Goal: Task Accomplishment & Management: Manage account settings

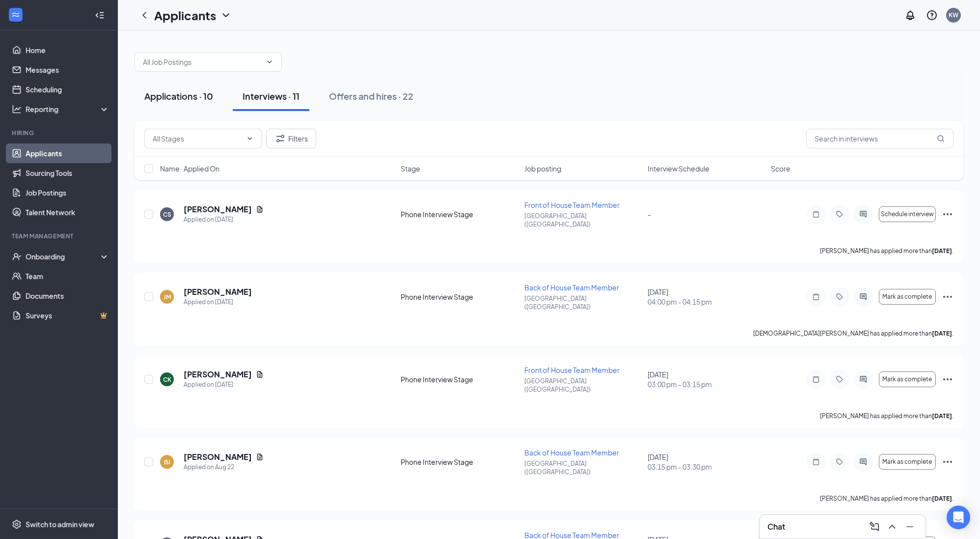
click at [190, 90] on div "Applications · 10" at bounding box center [178, 96] width 69 height 12
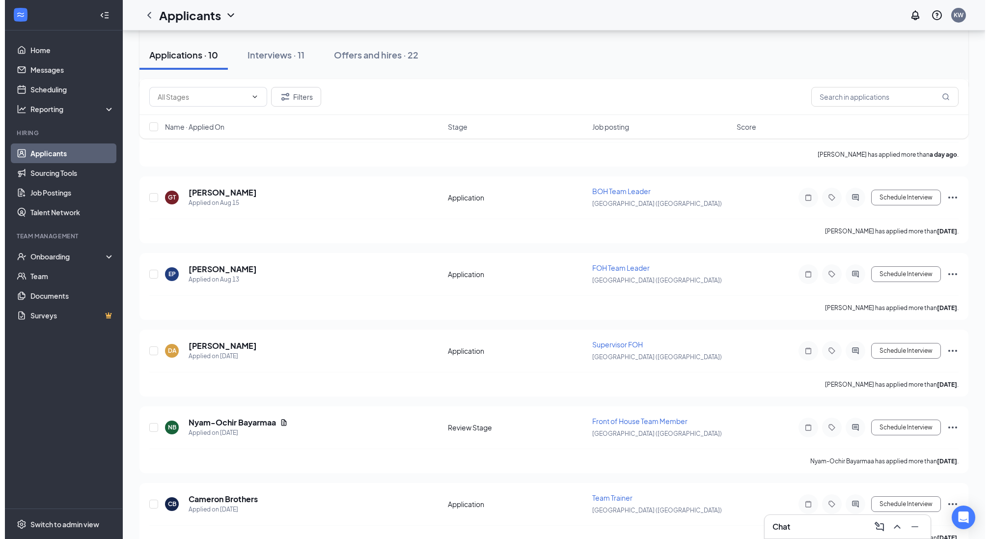
scroll to position [290, 0]
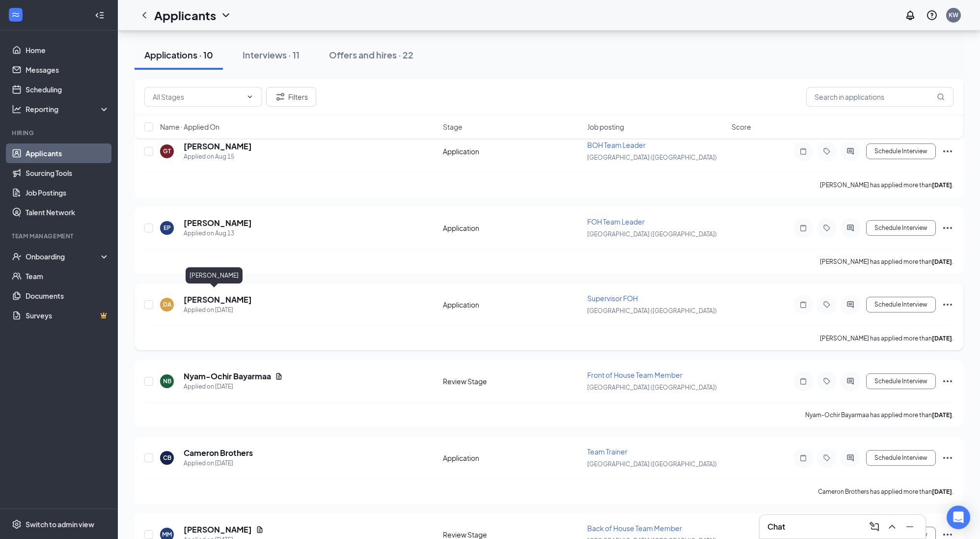
click at [217, 296] on h5 "[PERSON_NAME]" at bounding box center [218, 299] width 68 height 11
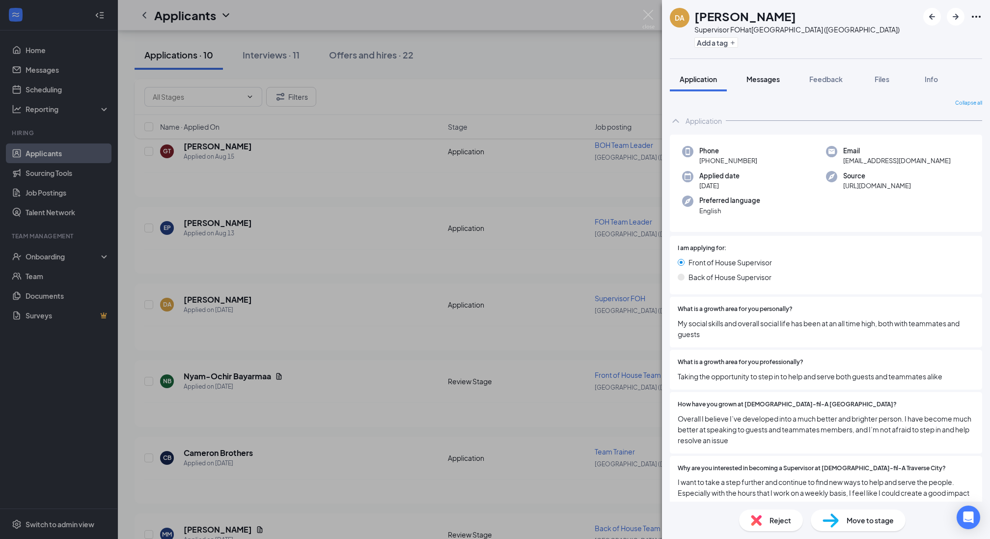
click at [771, 80] on span "Messages" at bounding box center [762, 79] width 33 height 9
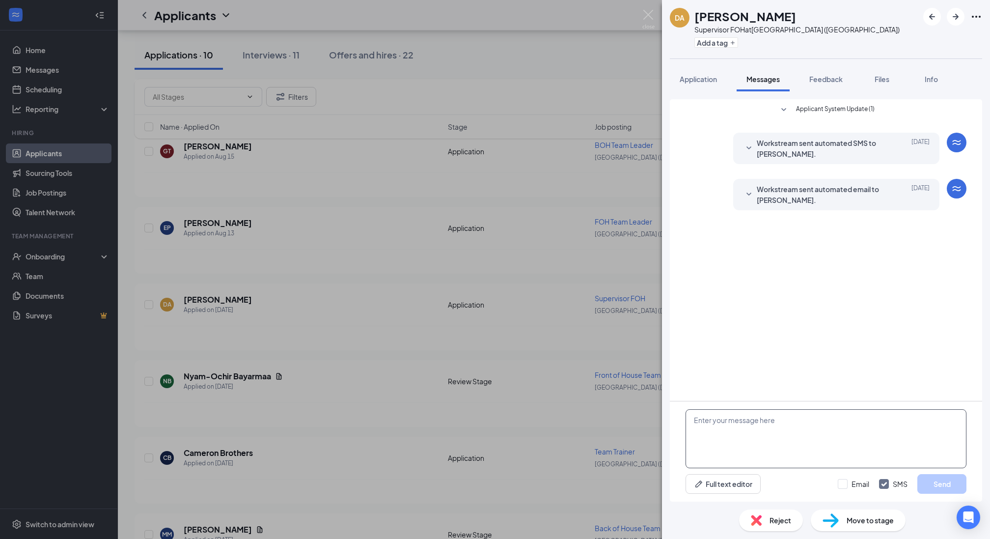
click at [761, 439] on textarea at bounding box center [825, 438] width 281 height 59
click at [785, 423] on textarea "Dade thank you for applying I will be reaching out to your references" at bounding box center [825, 438] width 281 height 59
click at [896, 419] on textarea "Dade thank you for applying to the FOH Supervisor position. I spologize it has …" at bounding box center [825, 438] width 281 height 59
click at [939, 432] on textarea "Dade thank you for applying to the FOH Supervisor position. I do apologize it h…" at bounding box center [825, 438] width 281 height 59
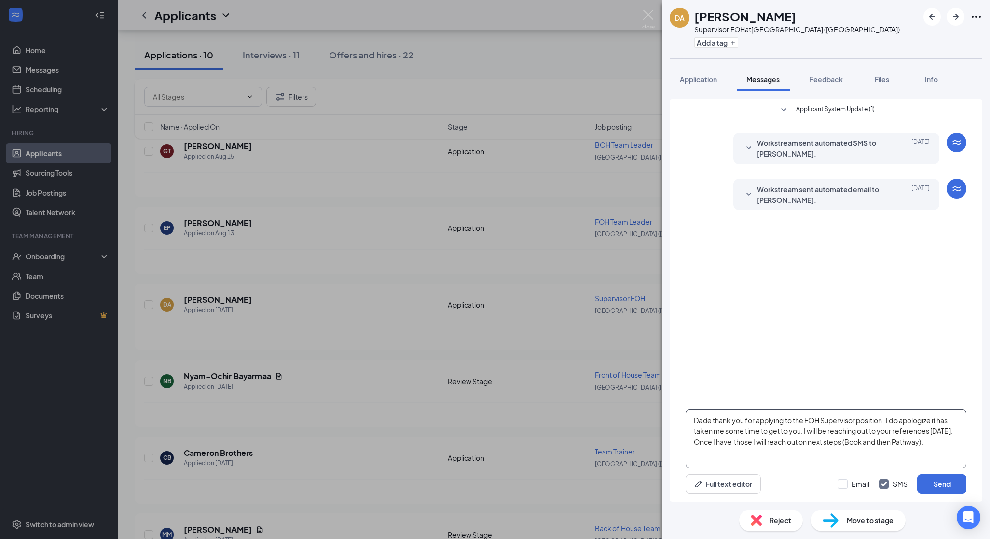
click at [807, 442] on textarea "Dade thank you for applying to the FOH Supervisor position. I do apologize it h…" at bounding box center [825, 438] width 281 height 59
click at [956, 440] on textarea "Dade thank you for applying to the FOH Supervisor position. I do apologize it h…" at bounding box center [825, 438] width 281 height 59
type textarea "Dade thank you for applying to the FOH Supervisor position. I do apologize it h…"
click at [950, 479] on button "Send" at bounding box center [941, 484] width 49 height 20
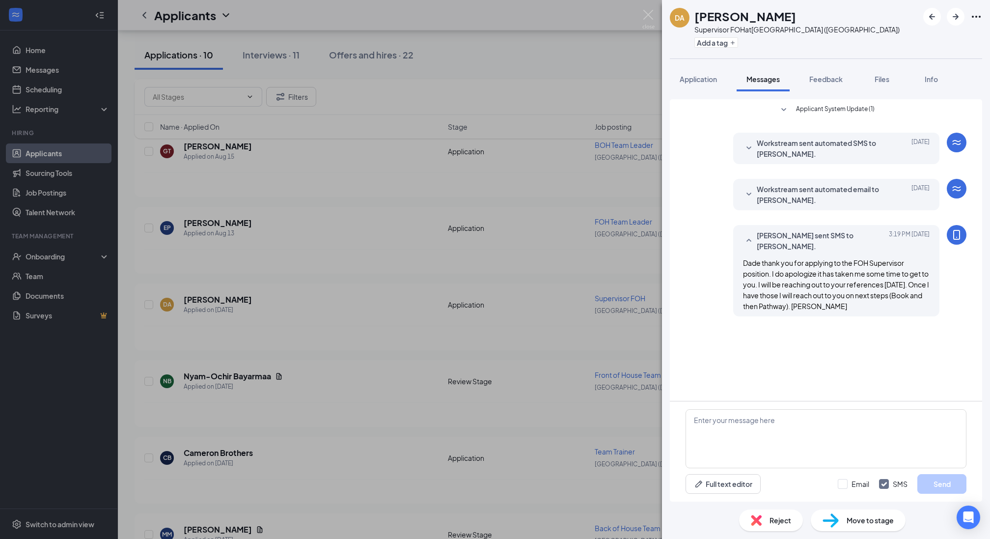
click at [860, 521] on span "Move to stage" at bounding box center [869, 520] width 47 height 11
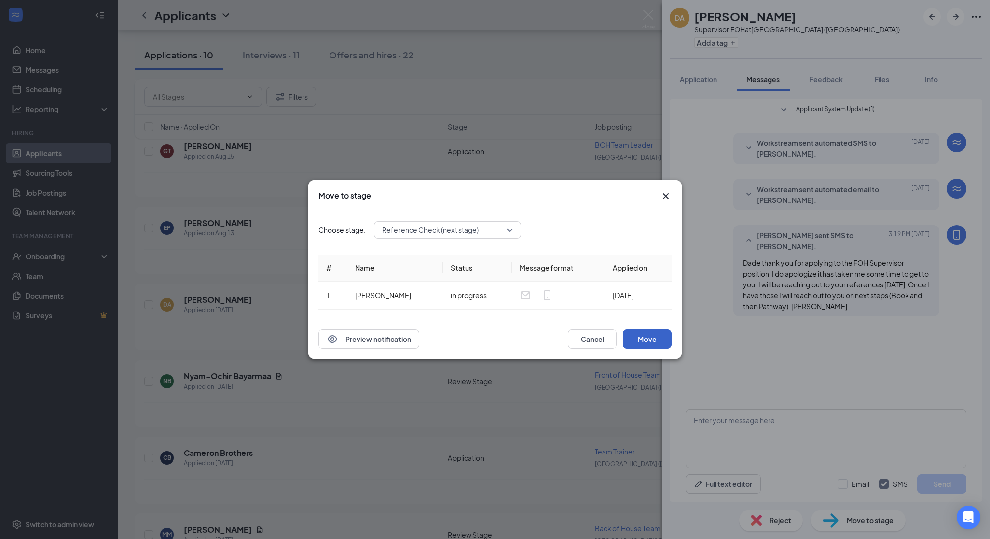
click at [642, 340] on button "Move" at bounding box center [647, 339] width 49 height 20
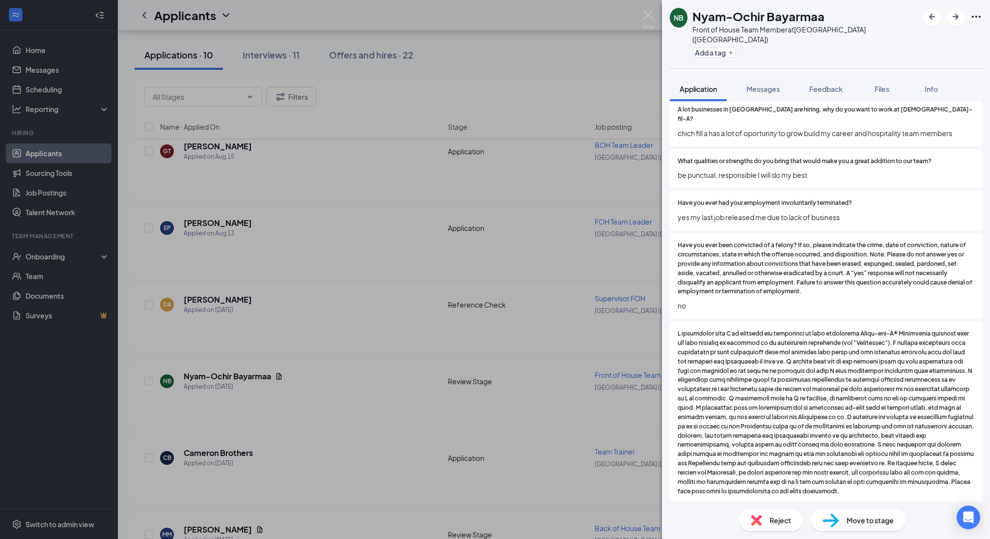
scroll to position [853, 0]
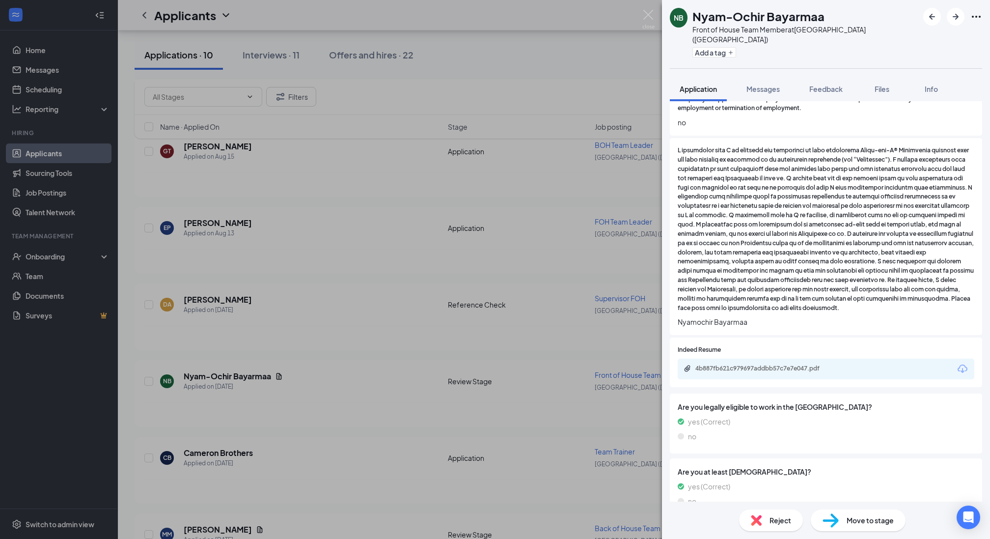
click at [646, 9] on div "NB Nyam-Ochir Bayarmaa Front of House Team Member at [GEOGRAPHIC_DATA] ([GEOGRA…" at bounding box center [495, 269] width 990 height 539
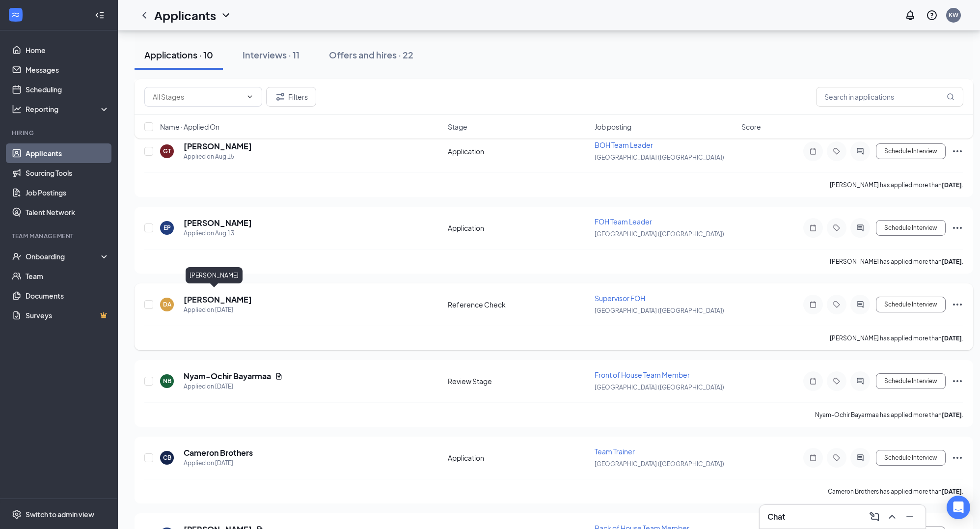
click at [213, 294] on h5 "[PERSON_NAME]" at bounding box center [218, 299] width 68 height 11
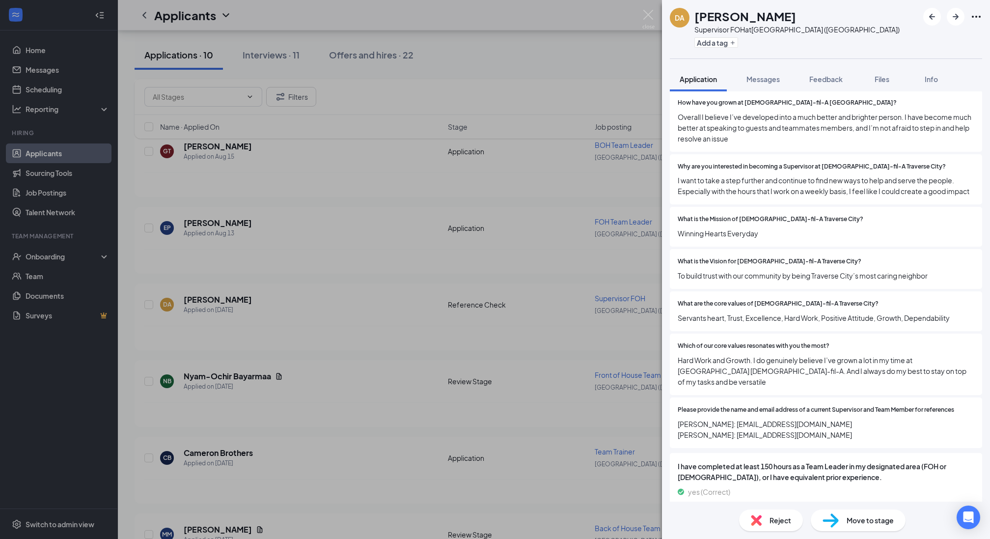
scroll to position [325, 0]
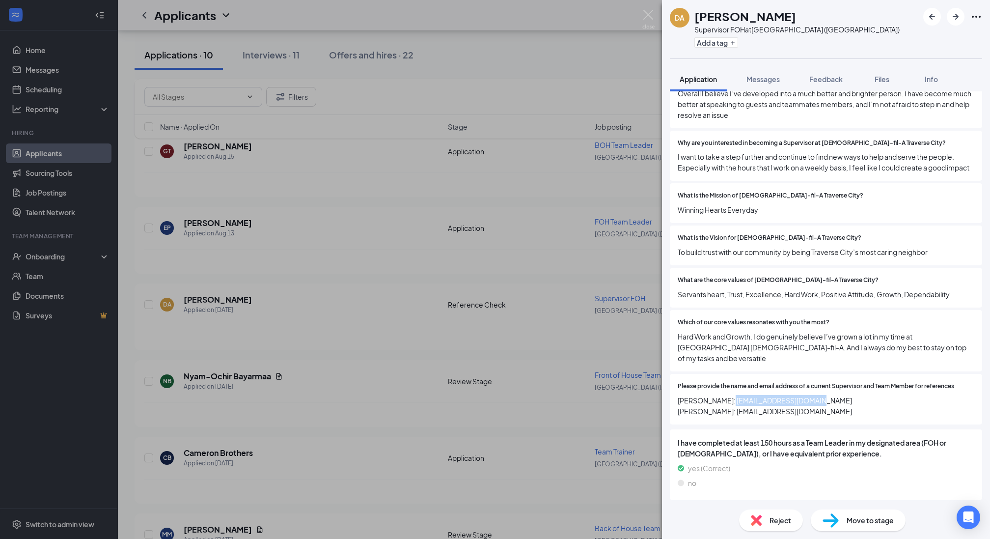
drag, startPoint x: 810, startPoint y: 402, endPoint x: 723, endPoint y: 403, distance: 86.9
click at [723, 403] on span "[PERSON_NAME]: [EMAIL_ADDRESS][DOMAIN_NAME] [PERSON_NAME]: [EMAIL_ADDRESS][DOMA…" at bounding box center [826, 406] width 297 height 22
copy span "[EMAIL_ADDRESS][DOMAIN_NAME]"
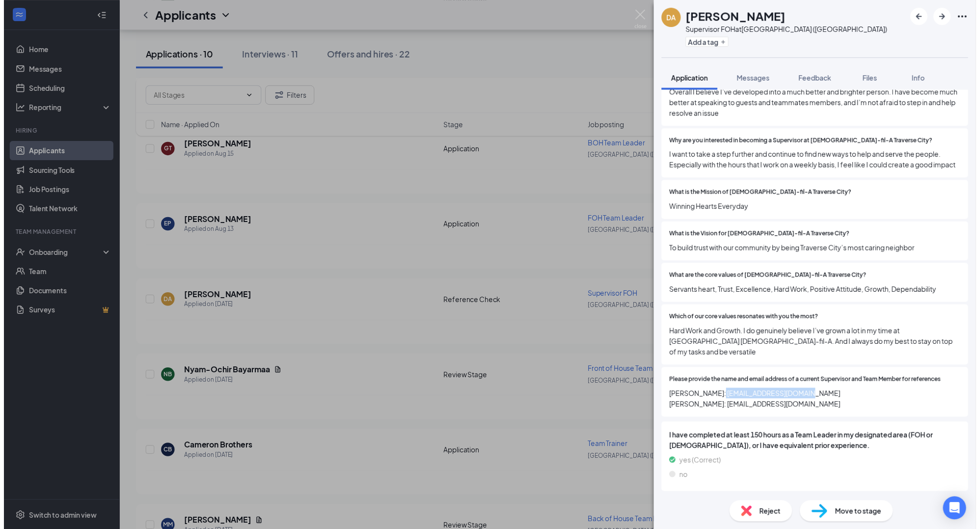
scroll to position [321, 0]
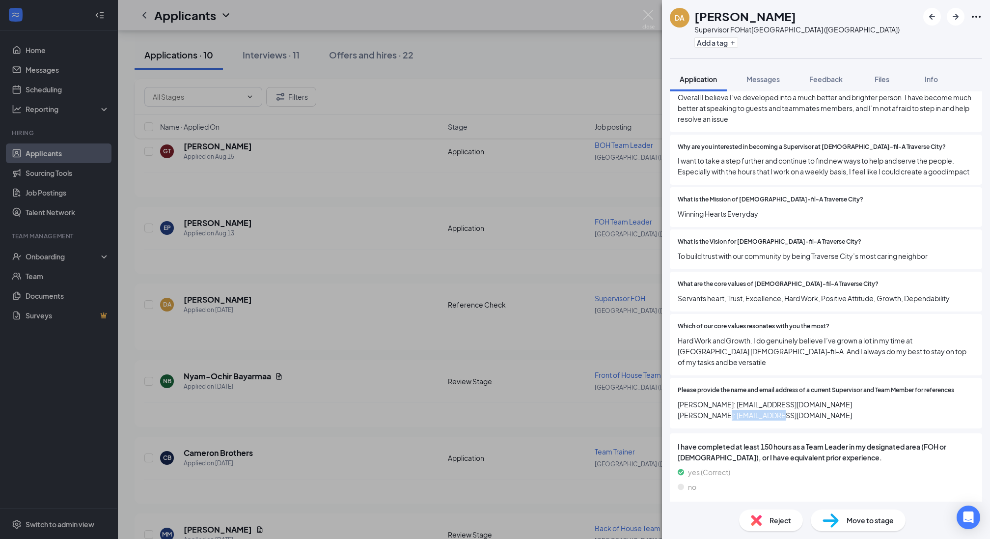
drag, startPoint x: 810, startPoint y: 414, endPoint x: 804, endPoint y: 414, distance: 6.4
click at [804, 414] on span "[PERSON_NAME]: [EMAIL_ADDRESS][DOMAIN_NAME] [PERSON_NAME]: [EMAIL_ADDRESS][DOMA…" at bounding box center [826, 410] width 297 height 22
click at [812, 414] on span "[PERSON_NAME]: [EMAIL_ADDRESS][DOMAIN_NAME] [PERSON_NAME]: [EMAIL_ADDRESS][DOMA…" at bounding box center [826, 410] width 297 height 22
drag, startPoint x: 812, startPoint y: 414, endPoint x: 736, endPoint y: 414, distance: 75.1
click at [736, 414] on span "[PERSON_NAME]: [EMAIL_ADDRESS][DOMAIN_NAME] [PERSON_NAME]: [EMAIL_ADDRESS][DOMA…" at bounding box center [826, 410] width 297 height 22
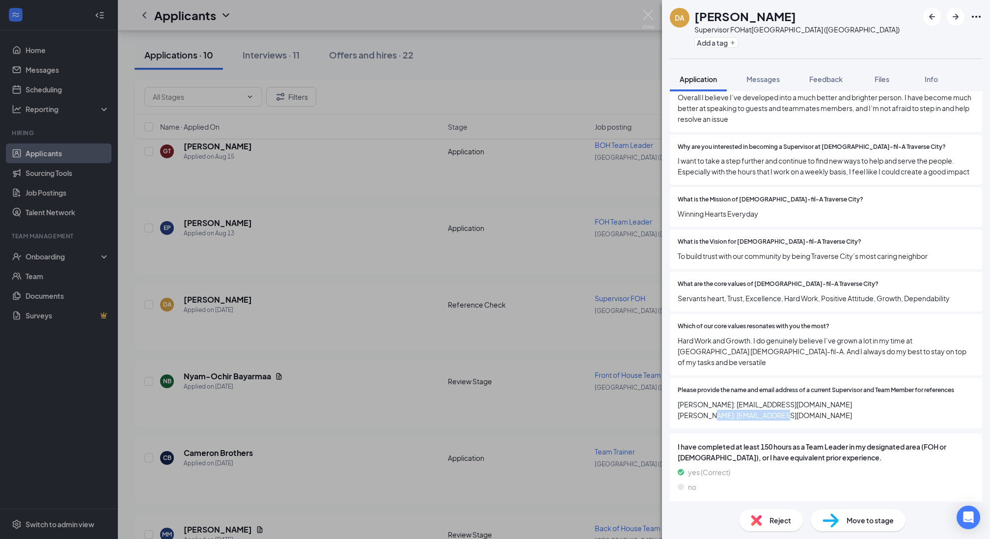
drag, startPoint x: 808, startPoint y: 414, endPoint x: 736, endPoint y: 414, distance: 72.2
click at [736, 414] on span "[PERSON_NAME]: [EMAIL_ADDRESS][DOMAIN_NAME] [PERSON_NAME]: [EMAIL_ADDRESS][DOMA…" at bounding box center [826, 410] width 297 height 22
copy span "[EMAIL_ADDRESS][DOMAIN_NAME]"
click at [858, 393] on span "Please provide the name and email address of a current Supervisor and Team Memb…" at bounding box center [816, 389] width 276 height 9
click at [651, 16] on img at bounding box center [648, 19] width 12 height 19
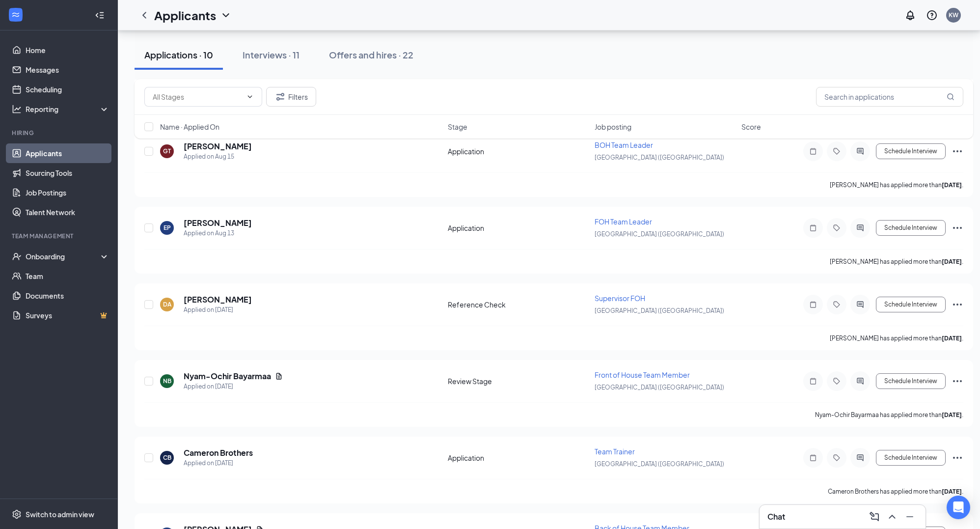
click at [818, 513] on div "Chat" at bounding box center [842, 517] width 150 height 16
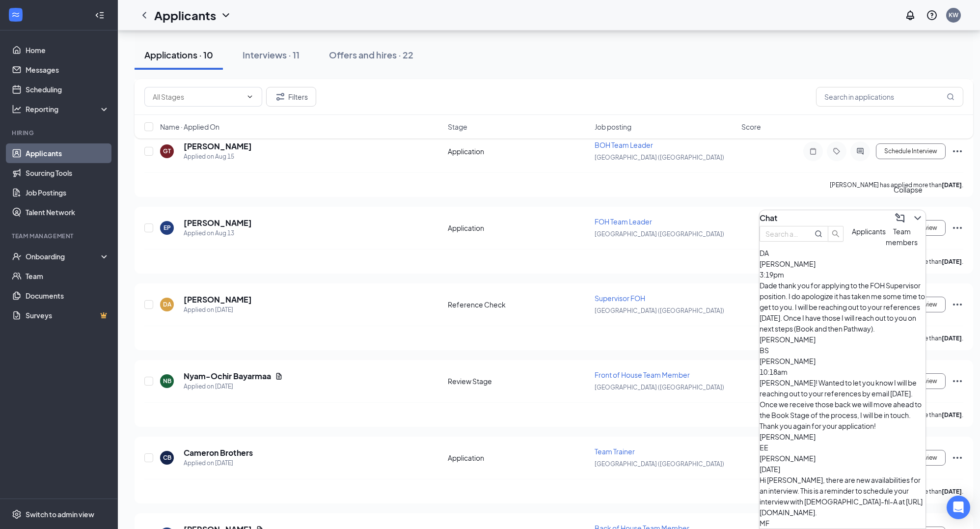
click at [914, 216] on icon "ChevronDown" at bounding box center [917, 218] width 6 height 4
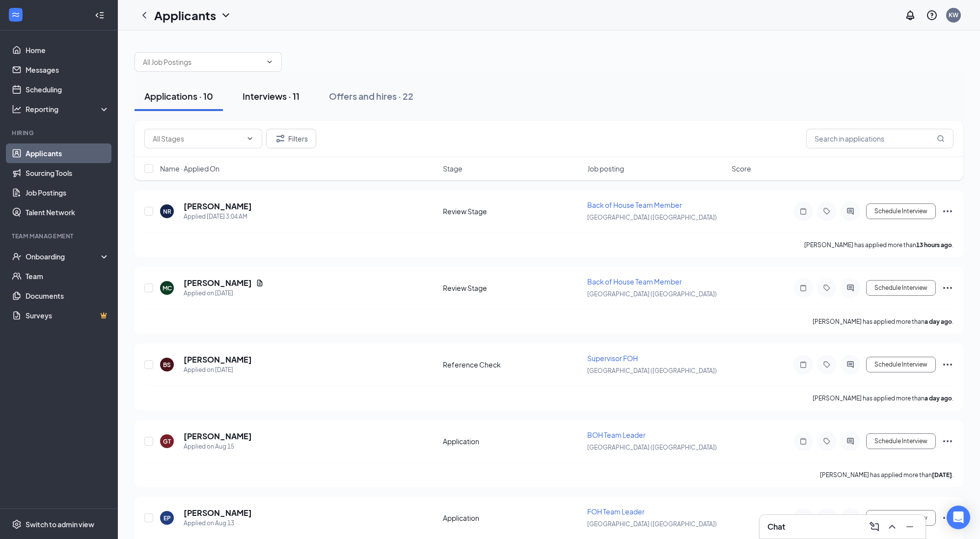
click at [284, 94] on div "Interviews · 11" at bounding box center [271, 96] width 57 height 12
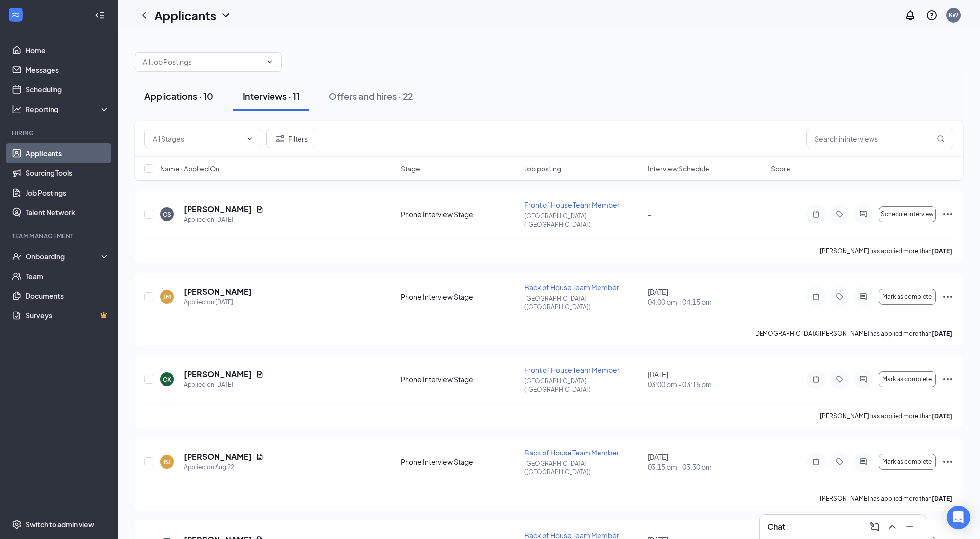
click at [183, 95] on div "Applications · 10" at bounding box center [178, 96] width 69 height 12
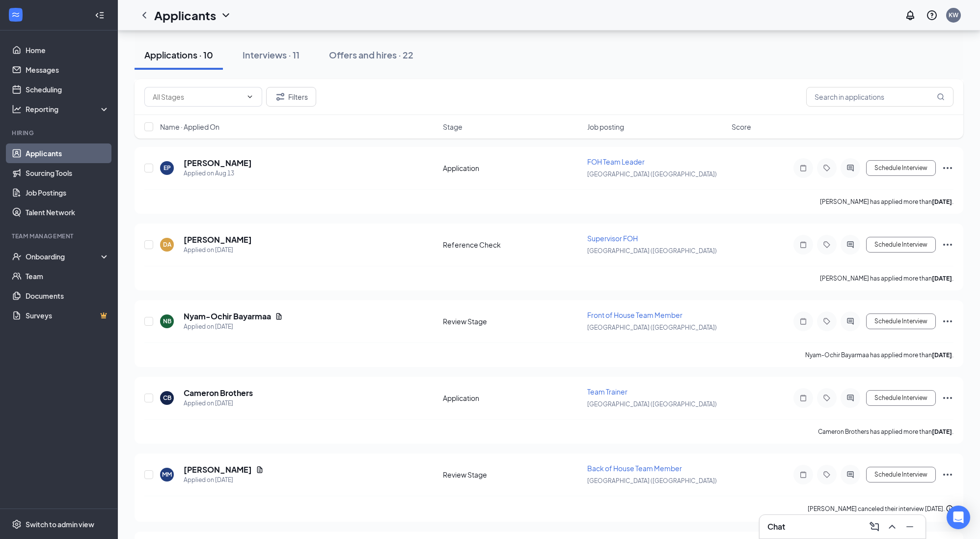
scroll to position [412, 0]
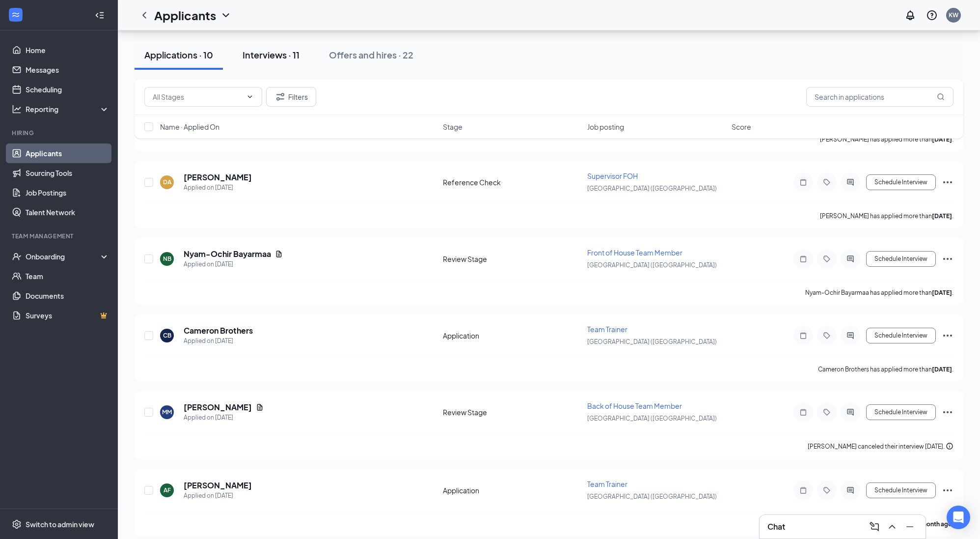
click at [279, 57] on div "Interviews · 11" at bounding box center [271, 55] width 57 height 12
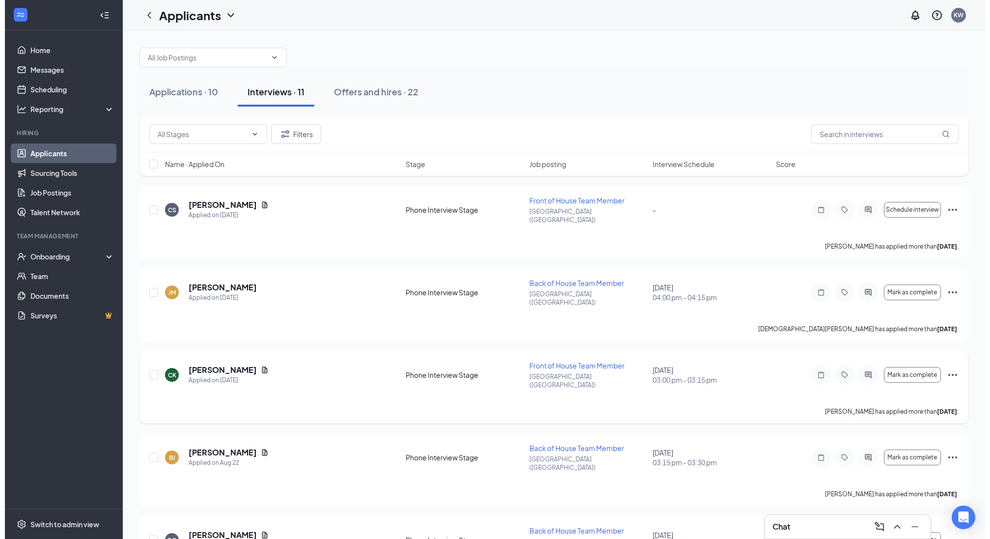
scroll to position [6, 0]
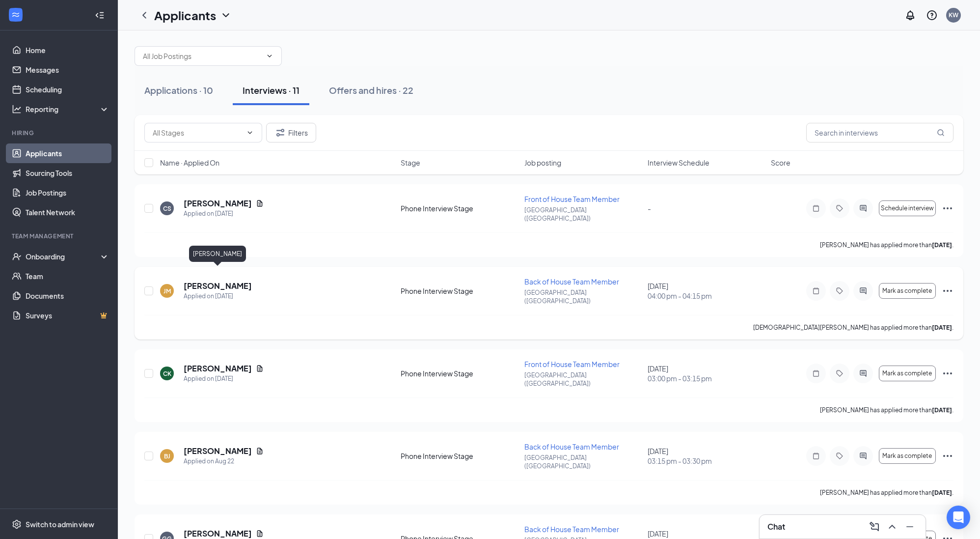
click at [239, 280] on h5 "[PERSON_NAME]" at bounding box center [218, 285] width 68 height 11
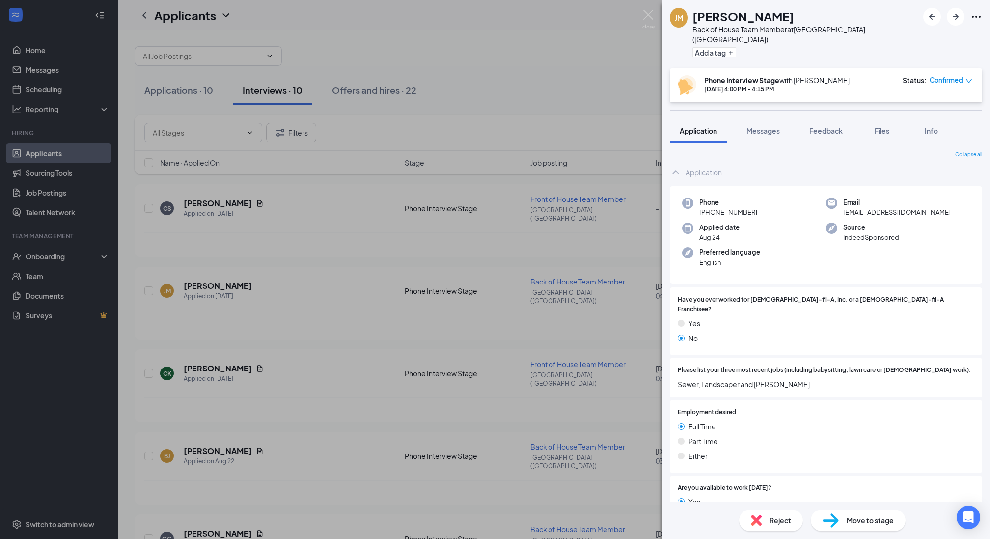
click at [781, 525] on div "Reject" at bounding box center [771, 520] width 64 height 22
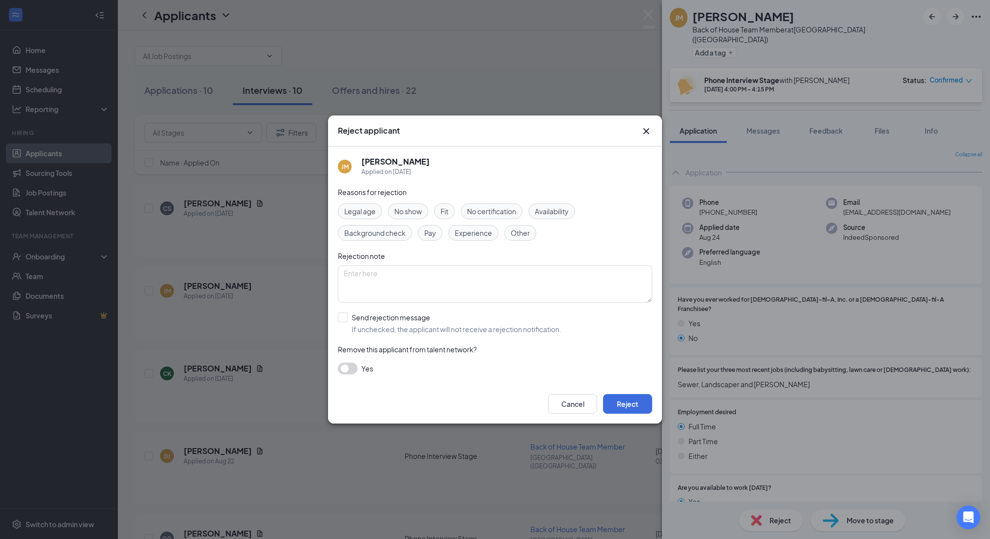
click at [408, 209] on span "No show" at bounding box center [407, 211] width 27 height 11
click at [362, 315] on input "Send rejection message If unchecked, the applicant will not receive a rejection…" at bounding box center [449, 323] width 223 height 22
checkbox input "true"
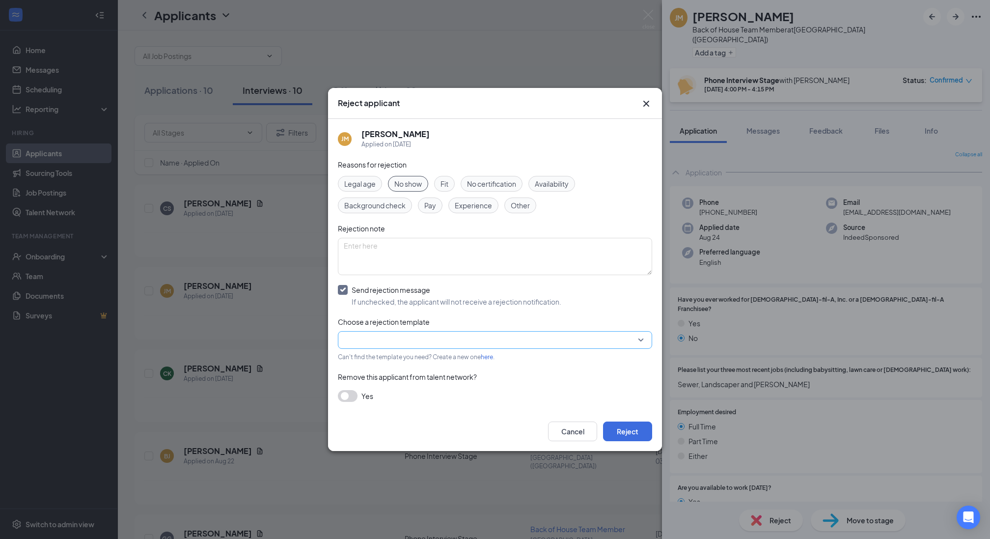
click at [356, 336] on input "search" at bounding box center [492, 339] width 296 height 17
click at [380, 265] on span "Main Rejection Template" at bounding box center [383, 262] width 79 height 11
click at [626, 431] on button "Reject" at bounding box center [627, 431] width 49 height 20
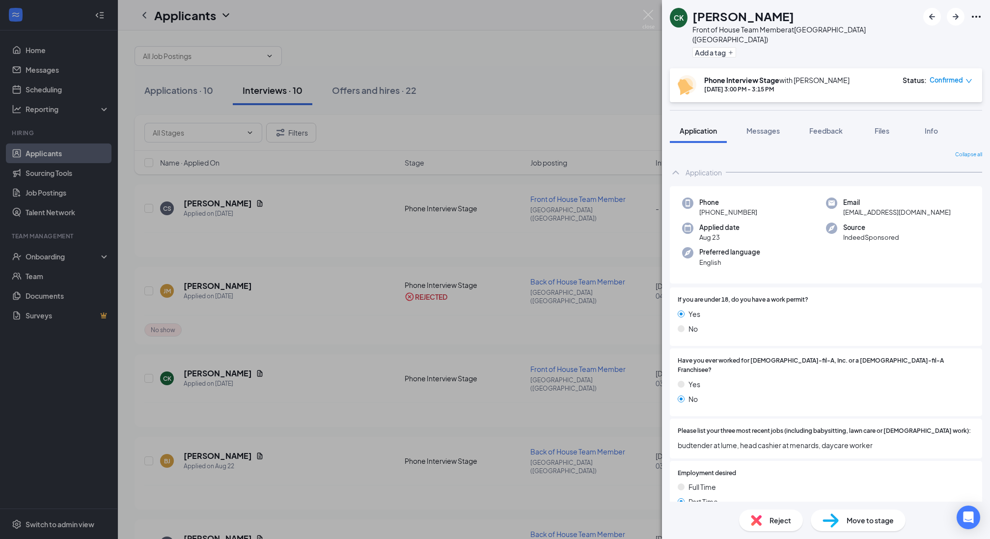
click at [968, 78] on icon "down" at bounding box center [968, 81] width 7 height 7
click at [927, 123] on span "Mark complete" at bounding box center [915, 128] width 67 height 11
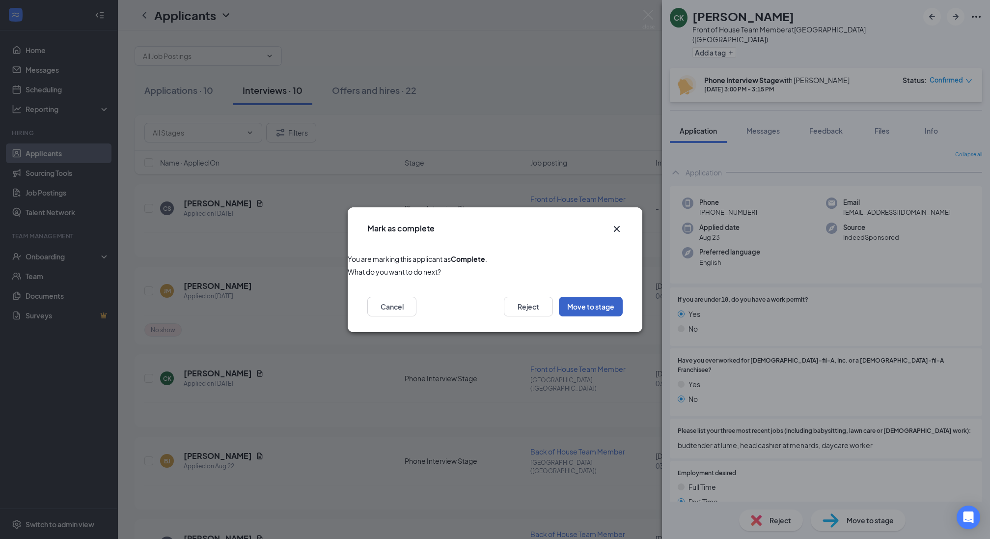
click at [587, 309] on button "Move to stage" at bounding box center [591, 307] width 64 height 20
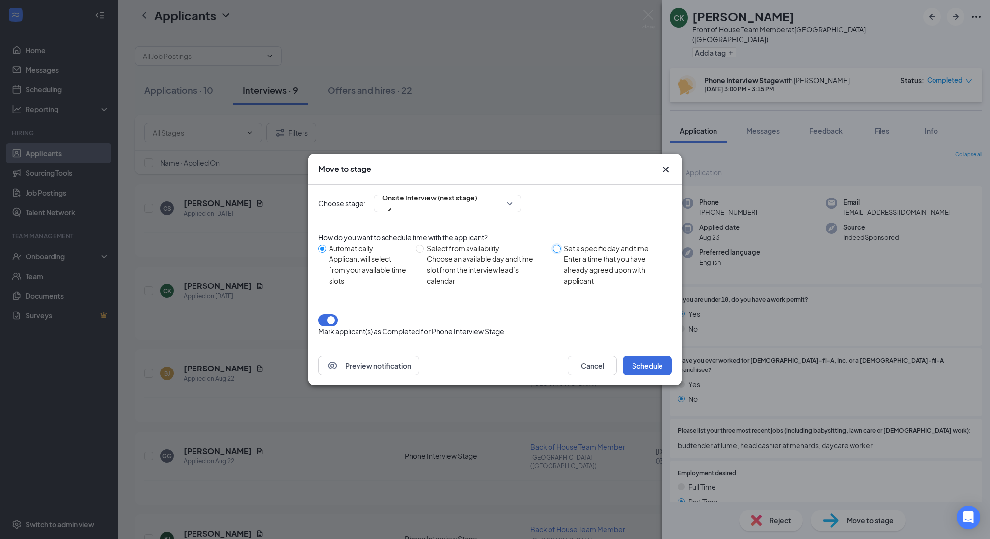
click at [557, 252] on input "Set a specific day and time Enter a time that you have already agreed upon with…" at bounding box center [557, 248] width 8 height 8
radio input "true"
radio input "false"
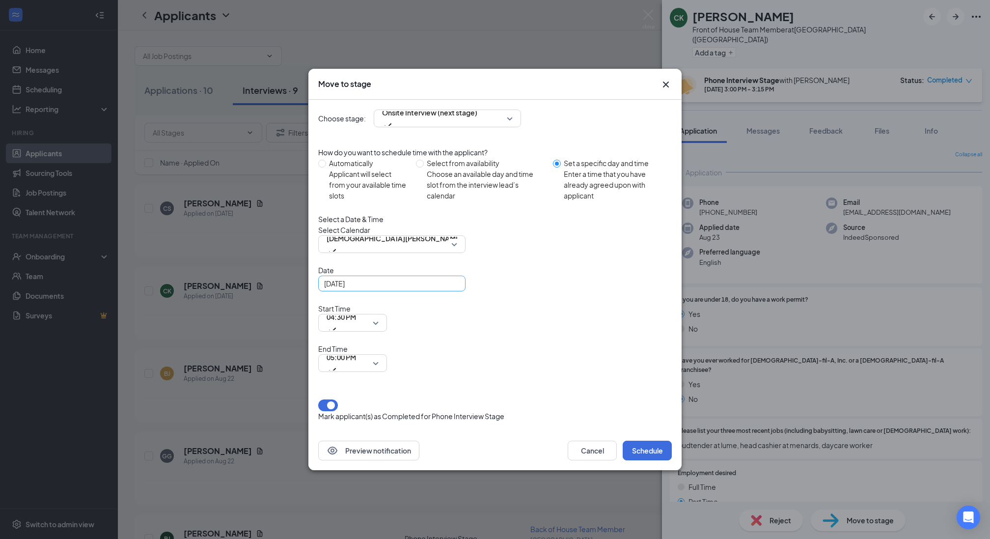
click at [454, 289] on div "[DATE]" at bounding box center [392, 283] width 136 height 11
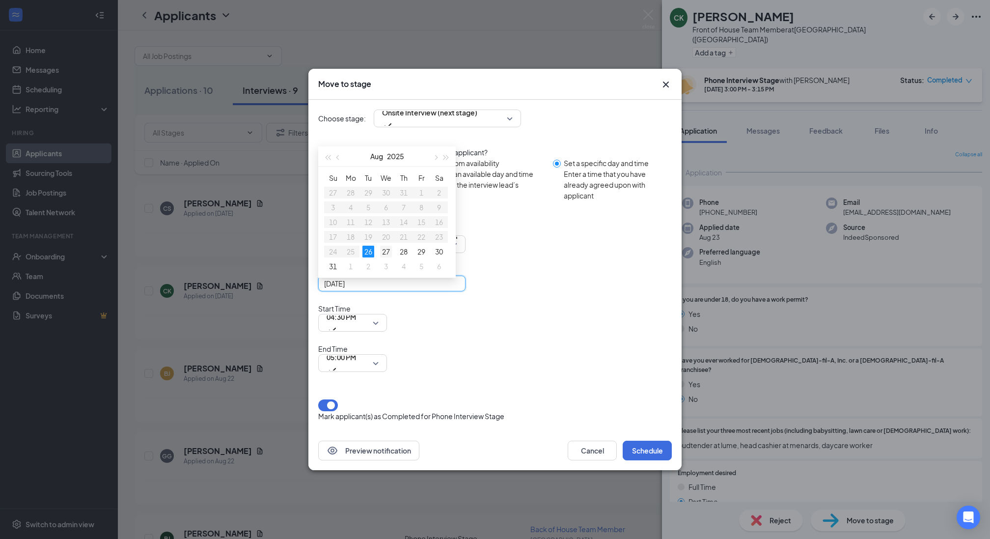
type input "[DATE]"
click at [385, 257] on div "27" at bounding box center [386, 251] width 12 height 12
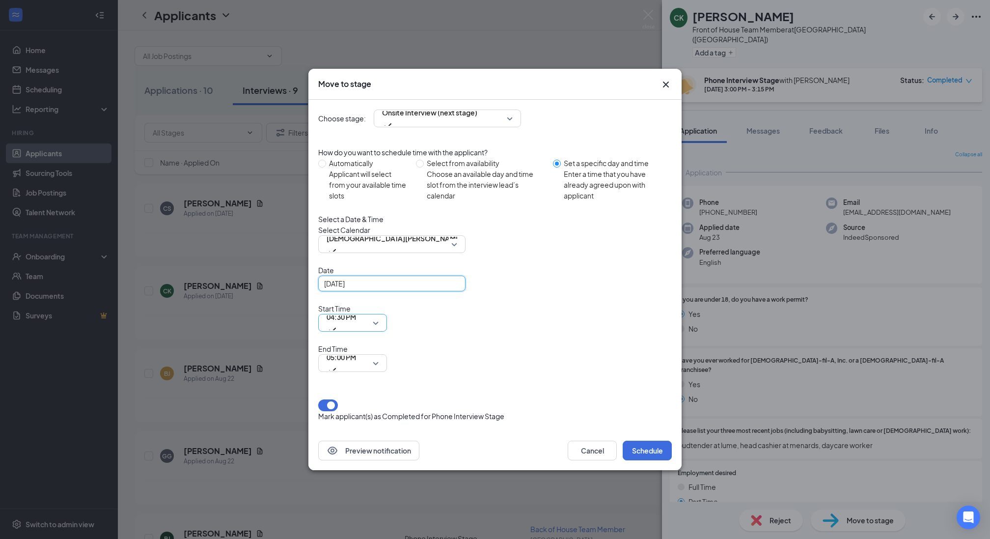
click at [379, 330] on span "04:30 PM" at bounding box center [352, 322] width 52 height 15
click at [379, 355] on span "05:00 PM" at bounding box center [352, 362] width 52 height 15
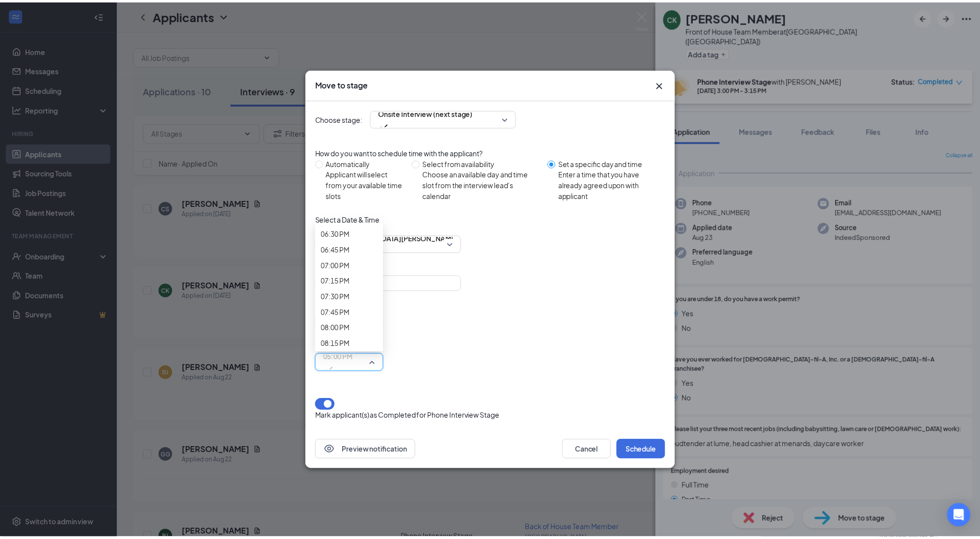
scroll to position [1165, 0]
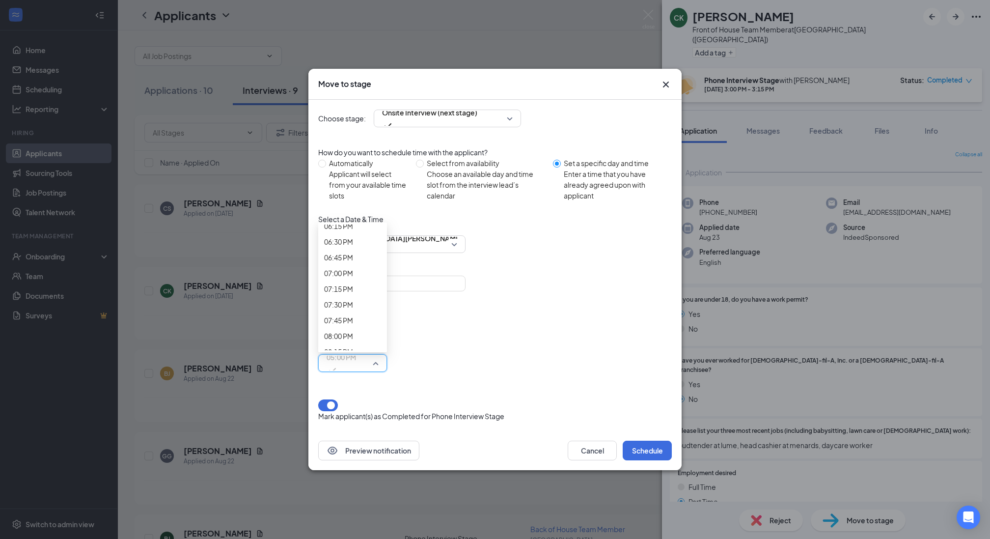
click at [643, 440] on button "Schedule" at bounding box center [647, 450] width 49 height 20
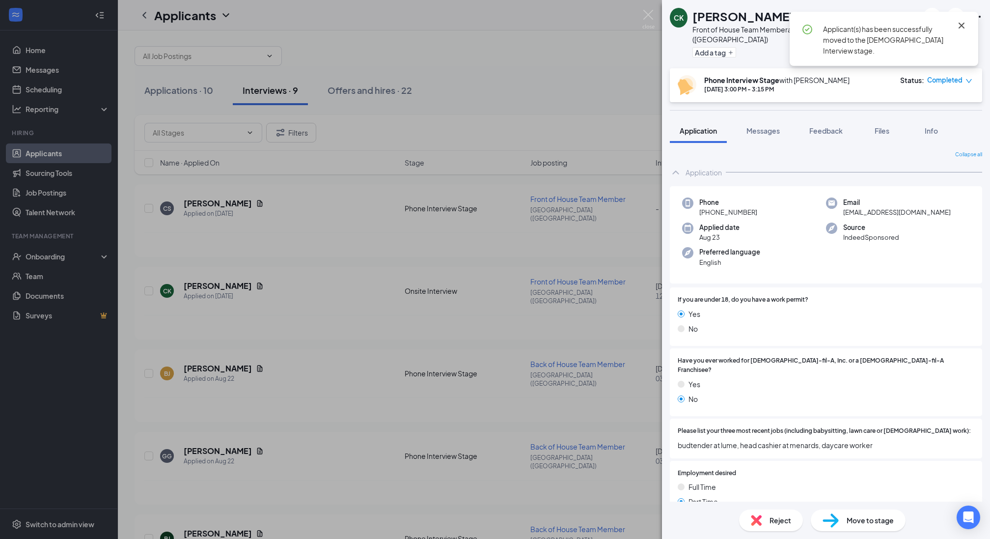
click at [965, 26] on icon "Cross" at bounding box center [961, 26] width 12 height 12
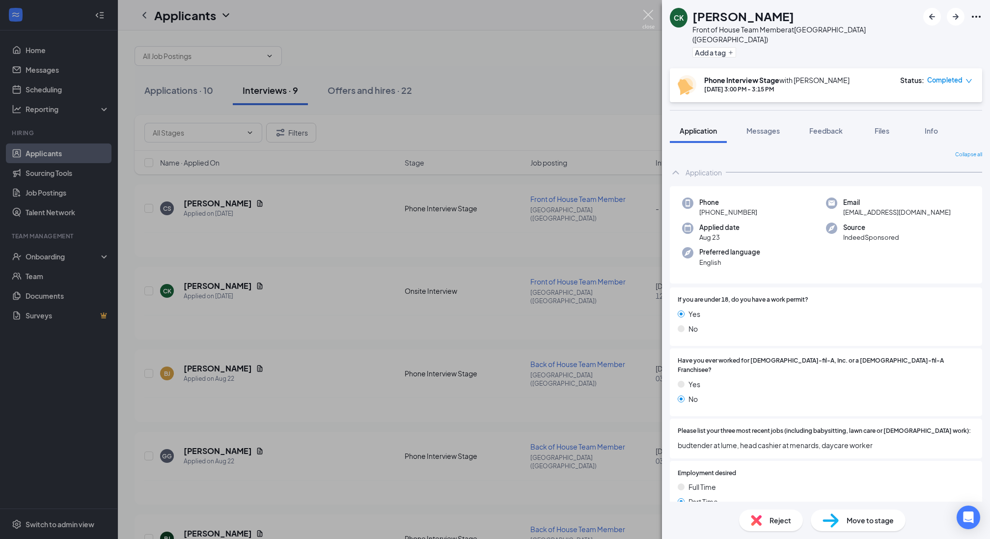
click at [652, 13] on img at bounding box center [648, 19] width 12 height 19
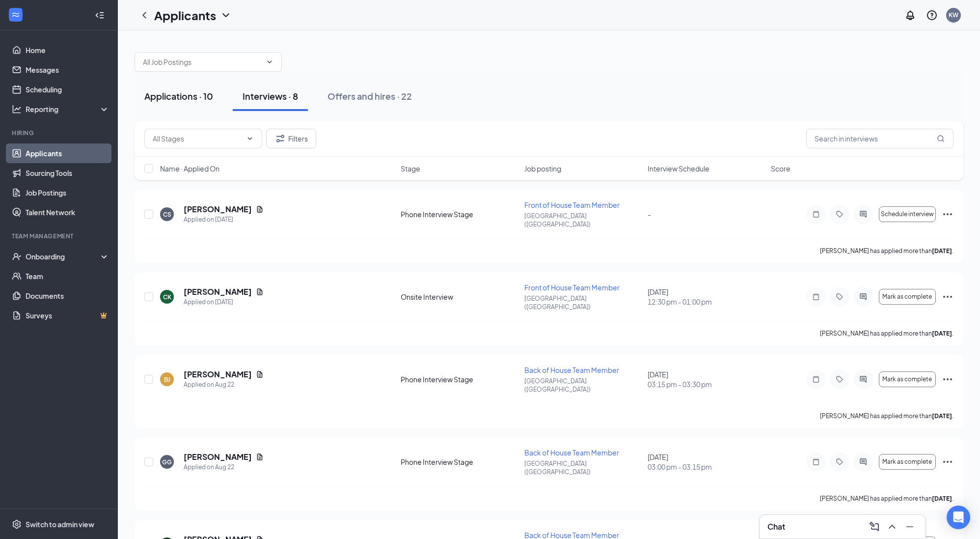
click at [160, 93] on div "Applications · 10" at bounding box center [178, 96] width 69 height 12
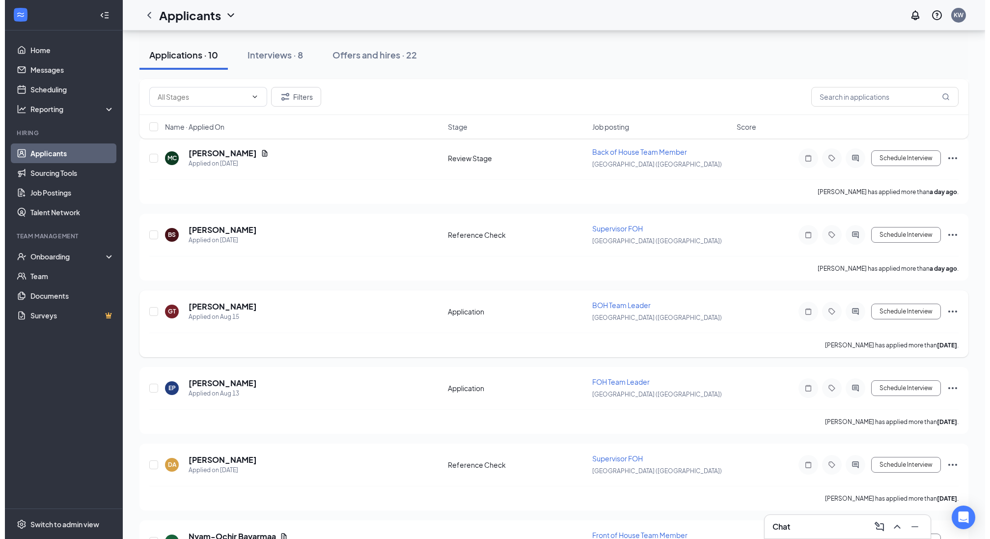
scroll to position [146, 0]
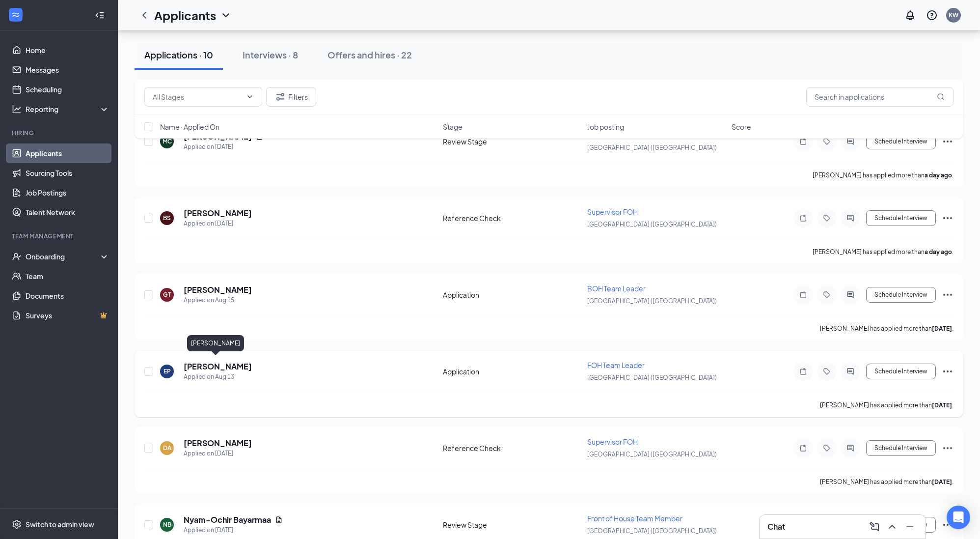
click at [218, 361] on h5 "[PERSON_NAME]" at bounding box center [218, 366] width 68 height 11
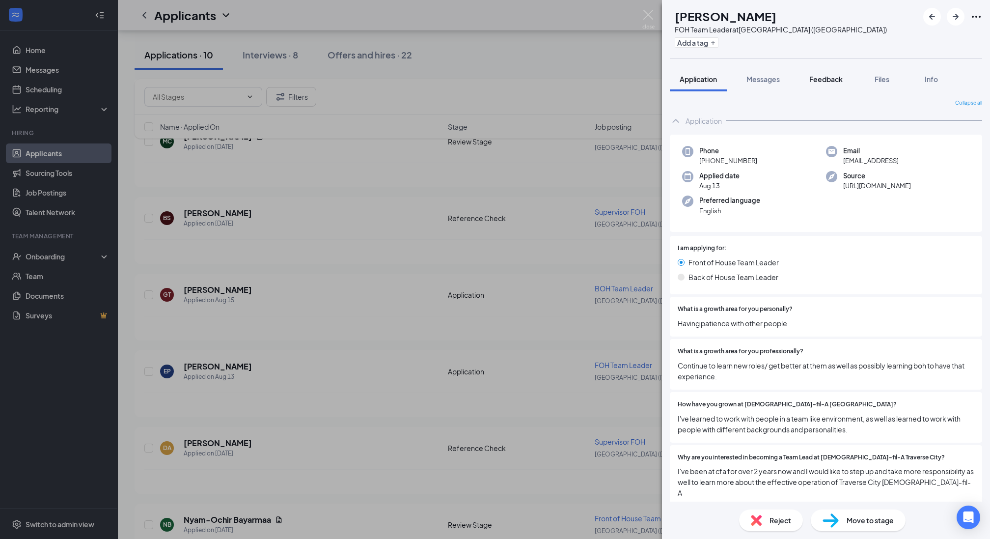
click at [818, 77] on span "Feedback" at bounding box center [825, 79] width 33 height 9
